Goal: Navigation & Orientation: Find specific page/section

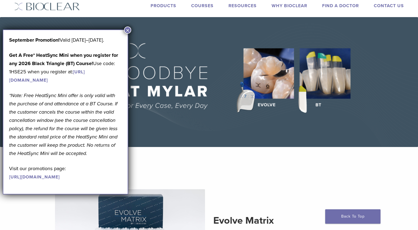
scroll to position [32, 0]
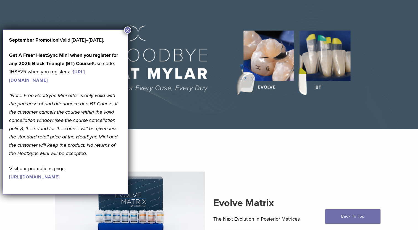
click at [129, 29] on button "×" at bounding box center [127, 30] width 7 height 7
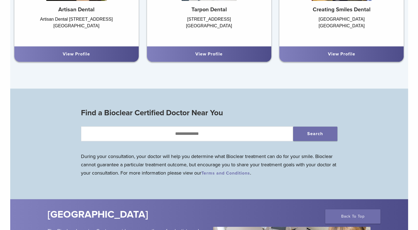
scroll to position [449, 0]
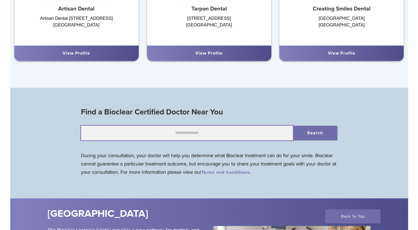
click at [169, 133] on input "text" at bounding box center [187, 133] width 212 height 15
type input "*****"
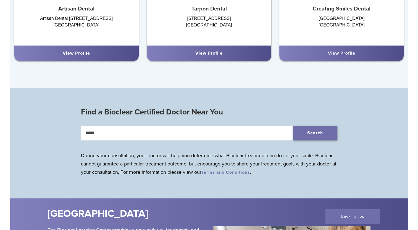
click at [329, 136] on button "Search" at bounding box center [315, 133] width 44 height 14
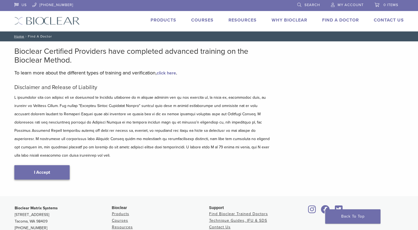
click at [51, 167] on link "I Accept" at bounding box center [41, 173] width 55 height 14
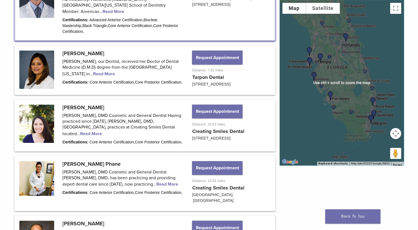
scroll to position [323, 0]
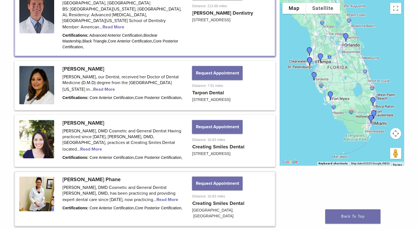
click at [98, 172] on link at bounding box center [144, 199] width 259 height 54
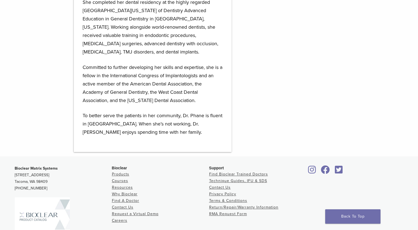
scroll to position [403, 0]
click at [237, 172] on link "Find Bioclear Trained Doctors" at bounding box center [238, 174] width 59 height 5
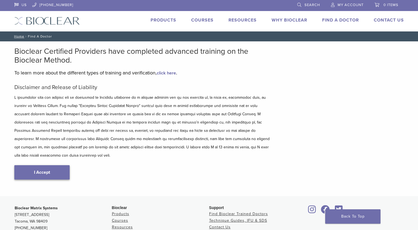
click at [33, 166] on link "I Accept" at bounding box center [41, 173] width 55 height 14
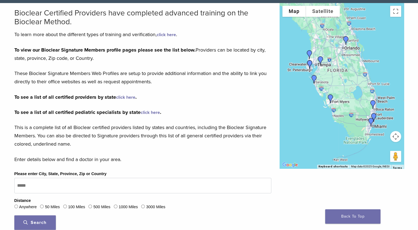
scroll to position [38, 0]
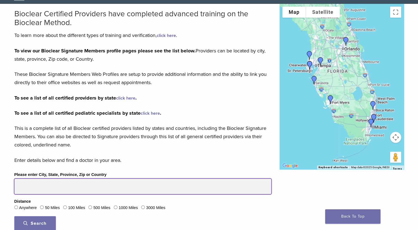
click at [152, 187] on input "Please enter City, State, Province, Zip or Country" at bounding box center [142, 186] width 257 height 15
type input "*****"
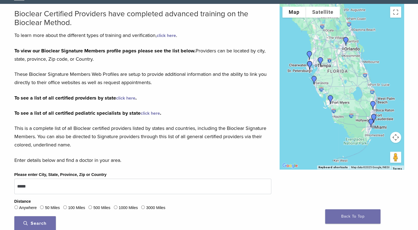
click at [38, 223] on span "Search" at bounding box center [34, 224] width 23 height 6
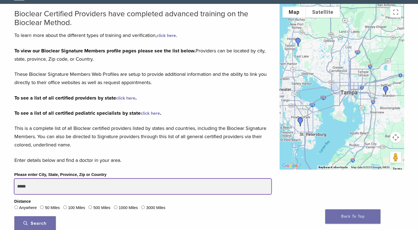
click at [151, 183] on input "*****" at bounding box center [142, 186] width 257 height 15
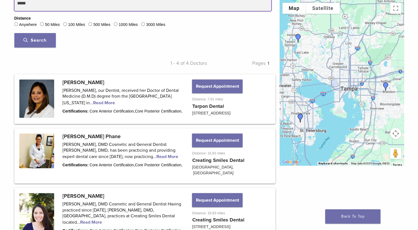
scroll to position [219, 0]
